Goal: Information Seeking & Learning: Learn about a topic

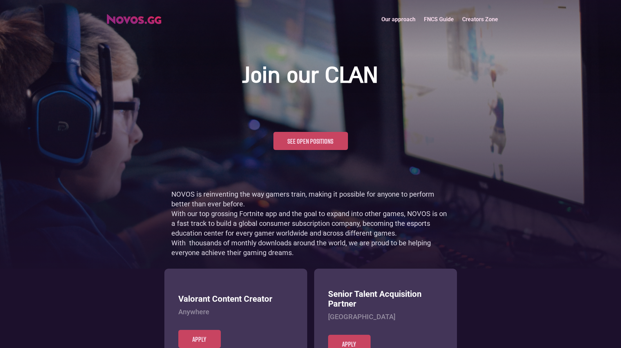
scroll to position [339, 0]
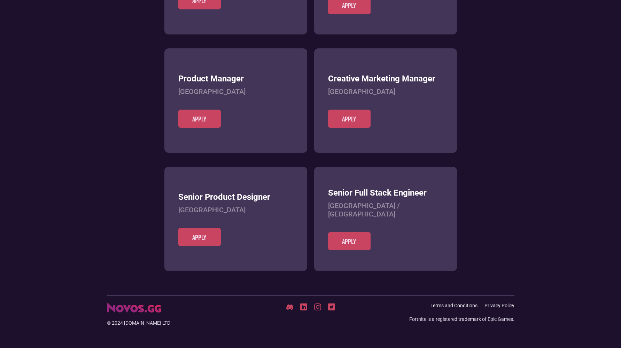
scroll to position [269, 0]
